Goal: Find specific page/section: Find specific page/section

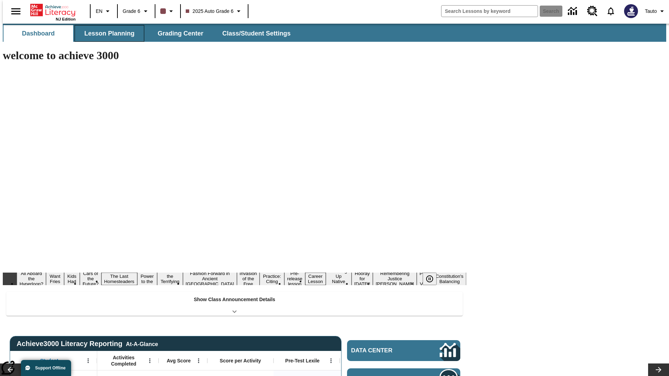
click at [107, 33] on span "Lesson Planning" at bounding box center [109, 34] width 50 height 8
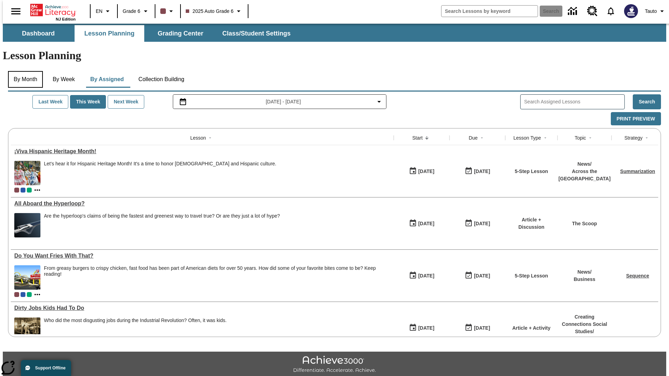
click at [23, 71] on button "By Month" at bounding box center [25, 79] width 35 height 17
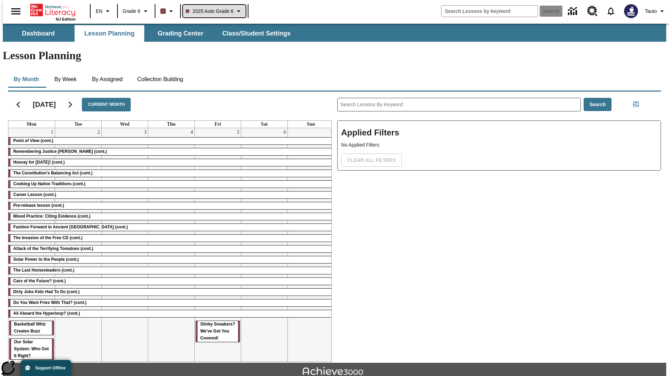
click at [213, 11] on span "2025 Auto Grade 6" at bounding box center [210, 11] width 48 height 7
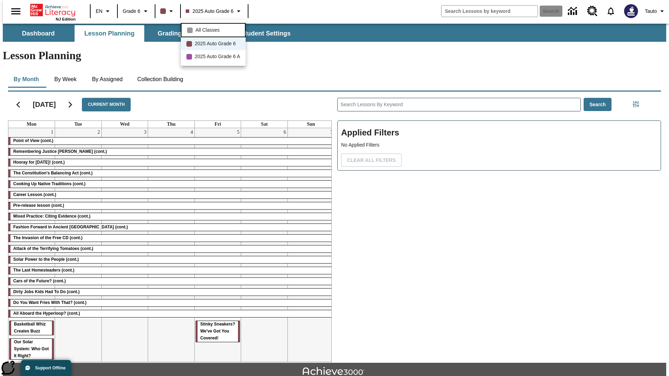
click at [214, 29] on span "All Classes" at bounding box center [207, 29] width 24 height 7
